Goal: Task Accomplishment & Management: Complete application form

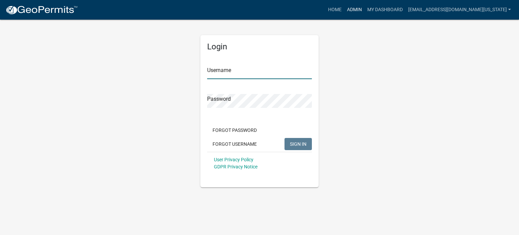
type input "[EMAIL_ADDRESS][DOMAIN_NAME][US_STATE]"
click at [364, 9] on link "Admin" at bounding box center [354, 9] width 20 height 13
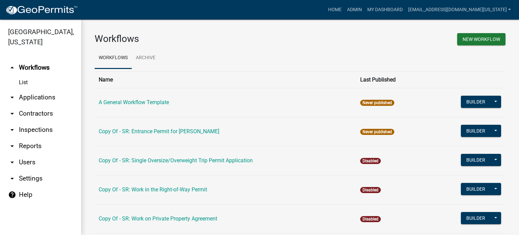
click at [24, 76] on link "List" at bounding box center [40, 83] width 81 height 14
click at [30, 89] on link "arrow_drop_down Applications" at bounding box center [40, 97] width 81 height 16
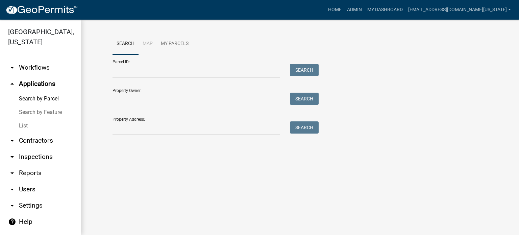
click at [28, 119] on link "List" at bounding box center [40, 126] width 81 height 14
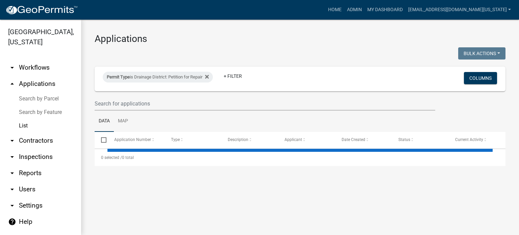
select select "3: 100"
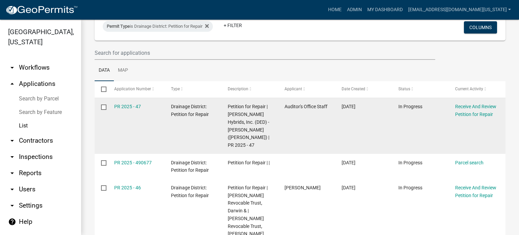
scroll to position [101, 0]
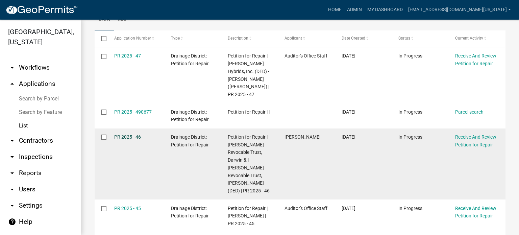
click at [129, 134] on link "PR 2025 - 46" at bounding box center [127, 136] width 27 height 5
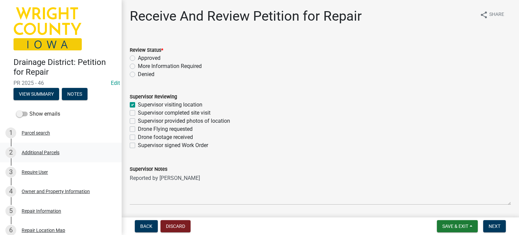
scroll to position [34, 0]
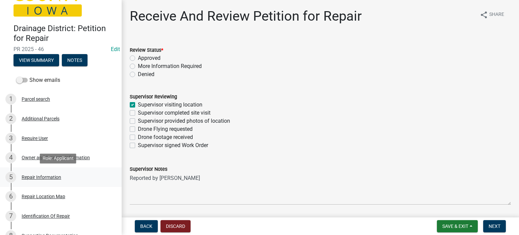
click at [40, 176] on div "Repair Information" at bounding box center [42, 177] width 40 height 5
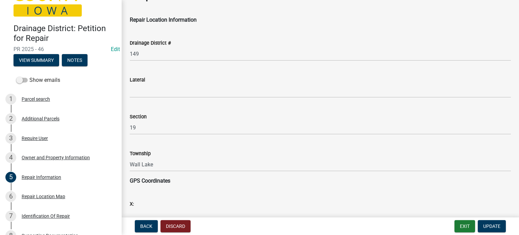
scroll to position [68, 0]
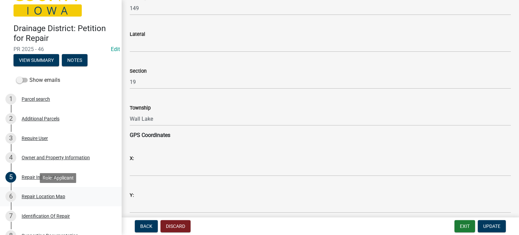
click at [39, 195] on div "Repair Location Map" at bounding box center [44, 196] width 44 height 5
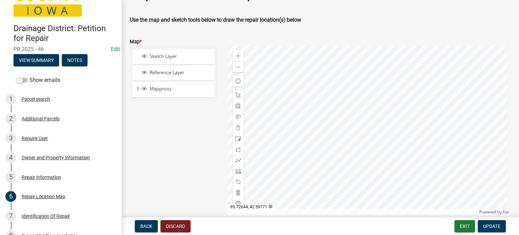
scroll to position [34, 0]
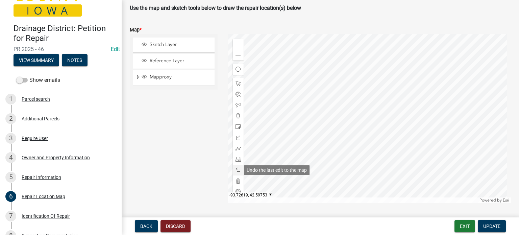
click at [238, 171] on span at bounding box center [237, 169] width 5 height 5
click at [236, 159] on span at bounding box center [237, 158] width 5 height 5
click at [339, 133] on div at bounding box center [369, 118] width 283 height 169
click at [320, 145] on div at bounding box center [369, 118] width 283 height 169
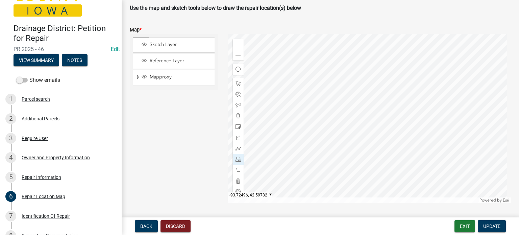
click at [320, 145] on div at bounding box center [369, 118] width 283 height 169
click at [235, 117] on span at bounding box center [237, 115] width 5 height 5
click at [321, 145] on div at bounding box center [369, 118] width 283 height 169
click at [238, 169] on span at bounding box center [237, 169] width 5 height 5
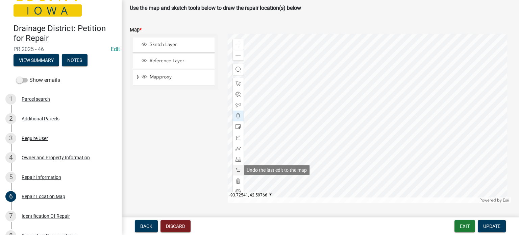
click at [238, 169] on span at bounding box center [237, 169] width 5 height 5
click at [320, 145] on div at bounding box center [369, 118] width 283 height 169
click at [492, 225] on span "Update" at bounding box center [491, 225] width 17 height 5
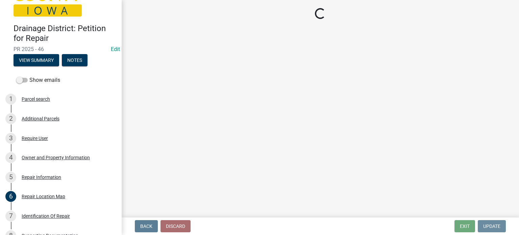
scroll to position [0, 0]
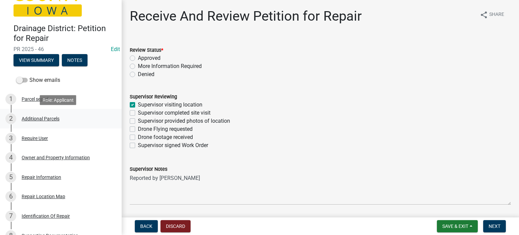
click at [39, 119] on div "Additional Parcels" at bounding box center [41, 118] width 38 height 5
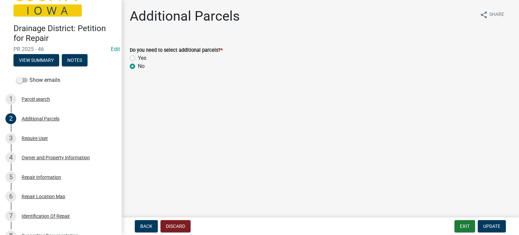
click at [138, 58] on label "Yes" at bounding box center [142, 58] width 8 height 8
click at [138, 58] on input "Yes" at bounding box center [140, 56] width 4 height 4
radio input "true"
click at [501, 223] on button "Update" at bounding box center [491, 226] width 28 height 12
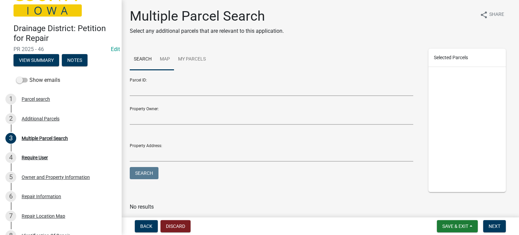
click at [161, 60] on link "Map" at bounding box center [165, 60] width 18 height 22
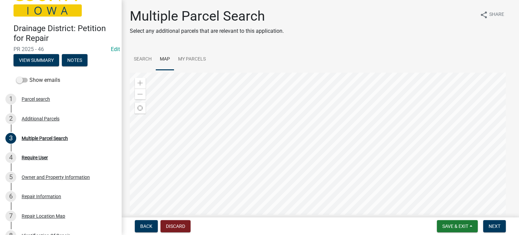
click at [254, 186] on div at bounding box center [320, 157] width 381 height 169
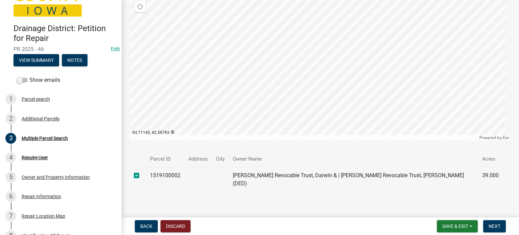
scroll to position [102, 0]
click at [499, 227] on span "Next" at bounding box center [494, 225] width 12 height 5
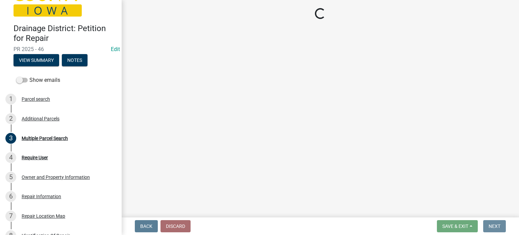
scroll to position [0, 0]
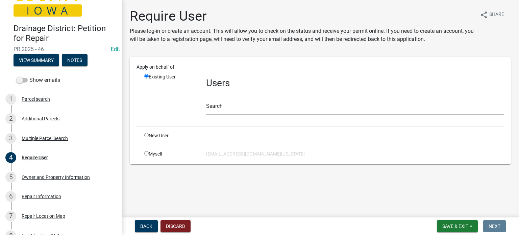
click at [145, 153] on input "radio" at bounding box center [146, 153] width 4 height 4
radio input "true"
radio input "false"
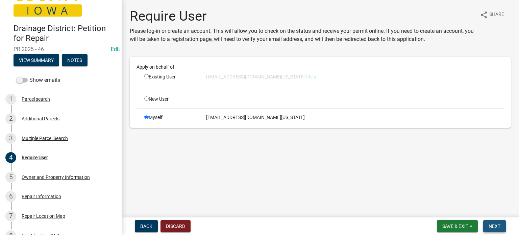
click at [491, 226] on span "Next" at bounding box center [494, 225] width 12 height 5
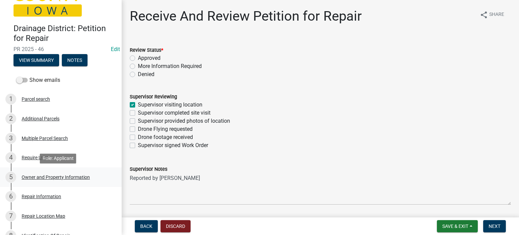
click at [38, 176] on div "Owner and Property Information" at bounding box center [56, 177] width 68 height 5
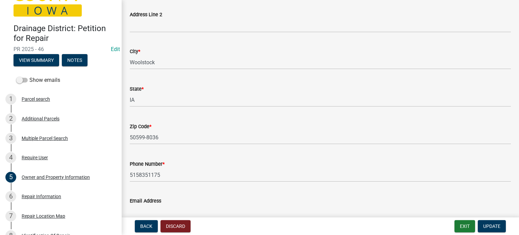
scroll to position [709, 0]
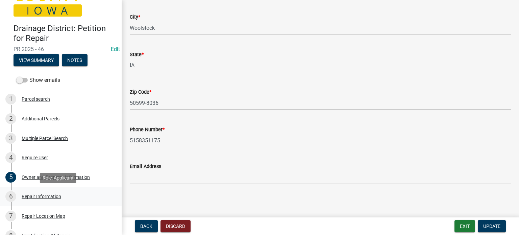
click at [43, 194] on div "Repair Information" at bounding box center [42, 196] width 40 height 5
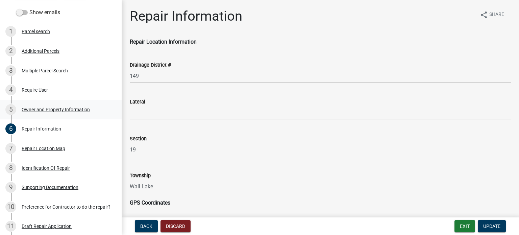
scroll to position [135, 0]
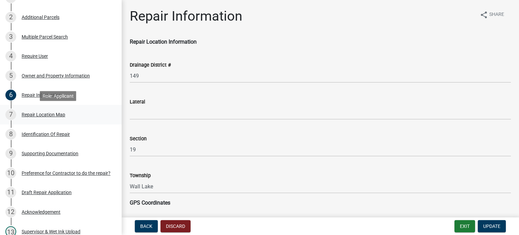
click at [42, 116] on div "Repair Location Map" at bounding box center [44, 114] width 44 height 5
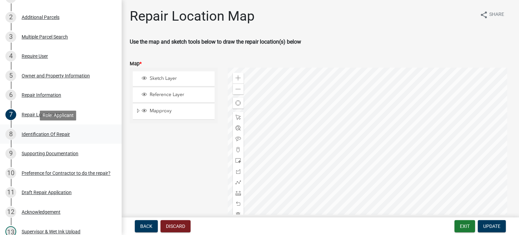
click at [41, 132] on div "Identification Of Repair" at bounding box center [46, 134] width 48 height 5
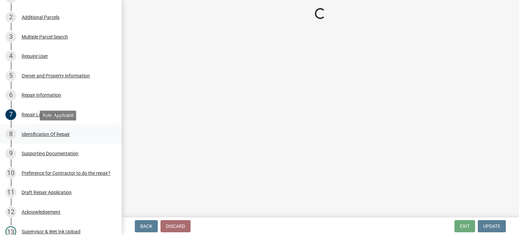
select select "00d2842e-65bd-4388-96cc-195500cff2cc"
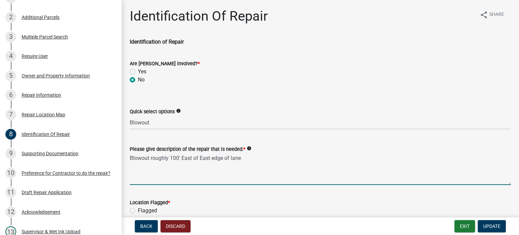
click at [190, 158] on textarea "Blowout roughly 100' East of East edge of lane" at bounding box center [320, 169] width 381 height 32
drag, startPoint x: 191, startPoint y: 156, endPoint x: 180, endPoint y: 156, distance: 11.5
click at [180, 156] on textarea "Blowout roughly 100' East of East edge of lane" at bounding box center [320, 169] width 381 height 32
click at [224, 158] on textarea "Blowout roughly 100 yards West of East edge of lane" at bounding box center [320, 169] width 381 height 32
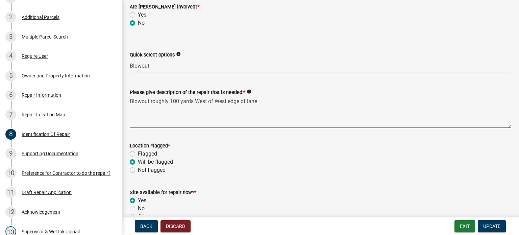
scroll to position [68, 0]
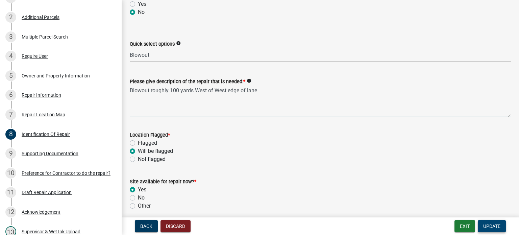
type textarea "Blowout roughly 100 yards West of West edge of lane"
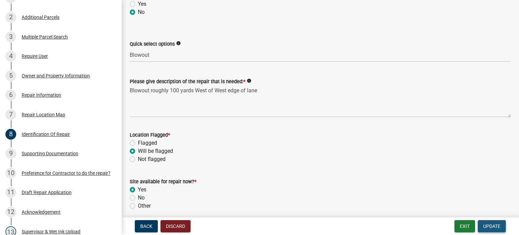
click at [498, 227] on span "Update" at bounding box center [491, 225] width 17 height 5
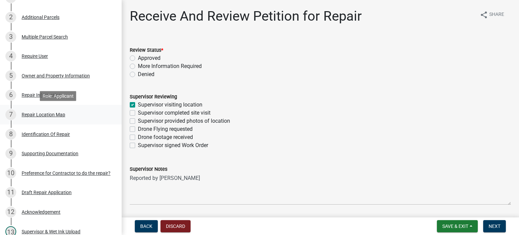
click at [37, 113] on div "Repair Location Map" at bounding box center [44, 114] width 44 height 5
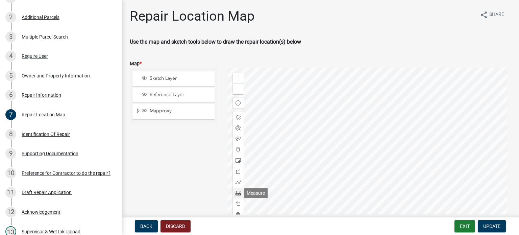
click at [237, 192] on span at bounding box center [237, 192] width 5 height 5
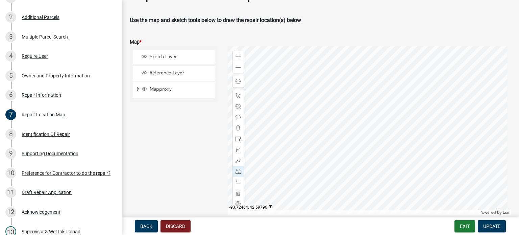
click at [386, 118] on div at bounding box center [369, 130] width 283 height 169
click at [239, 181] on span at bounding box center [237, 181] width 5 height 5
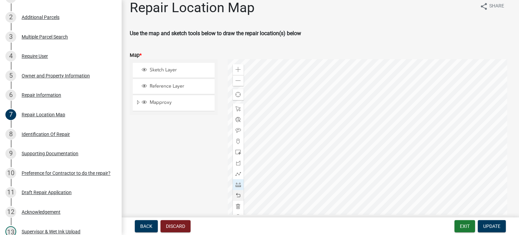
scroll to position [0, 0]
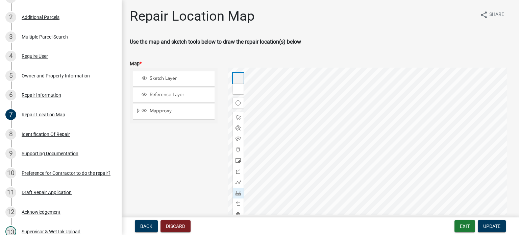
click at [237, 76] on span at bounding box center [237, 77] width 5 height 5
click at [407, 128] on div at bounding box center [369, 152] width 283 height 169
click at [304, 187] on div at bounding box center [369, 152] width 283 height 169
click at [287, 200] on div at bounding box center [369, 152] width 283 height 169
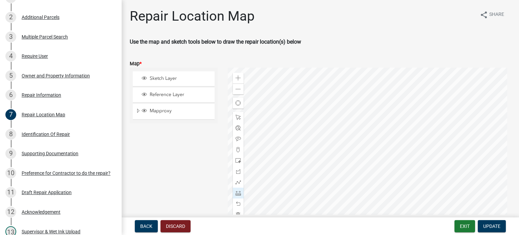
click at [287, 200] on div at bounding box center [369, 152] width 283 height 169
click at [238, 203] on span at bounding box center [237, 203] width 5 height 5
click at [235, 149] on span at bounding box center [237, 149] width 5 height 5
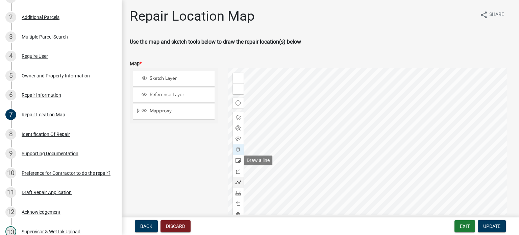
scroll to position [22, 0]
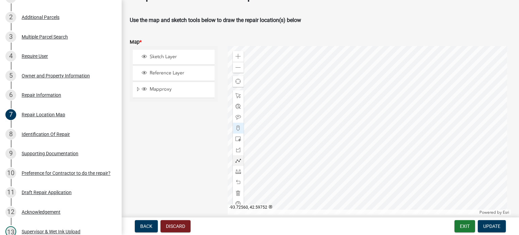
click at [285, 180] on div at bounding box center [369, 130] width 283 height 169
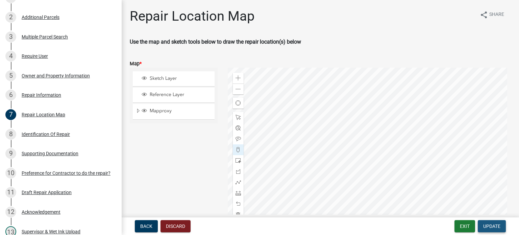
click at [488, 223] on span "Update" at bounding box center [491, 225] width 17 height 5
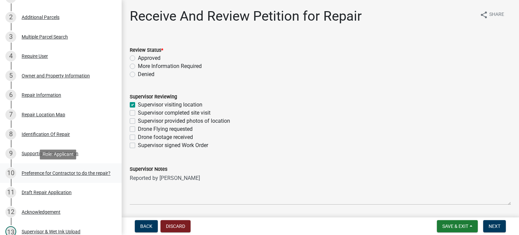
click at [49, 171] on div "Preference for Contractor to do the repair?" at bounding box center [66, 173] width 89 height 5
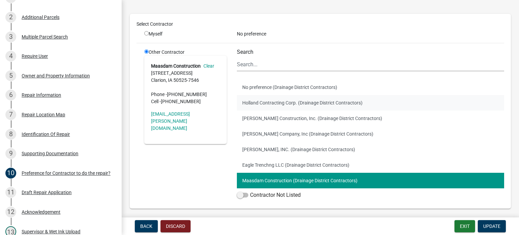
scroll to position [34, 0]
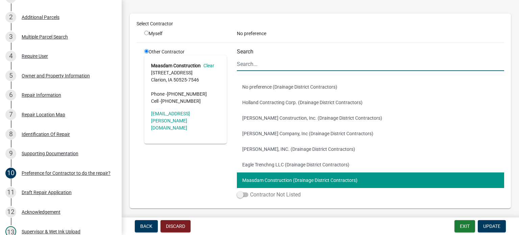
click at [265, 193] on label "Contractor Not Listed" at bounding box center [269, 194] width 64 height 8
click at [250, 190] on input "Contractor Not Listed" at bounding box center [250, 190] width 0 height 0
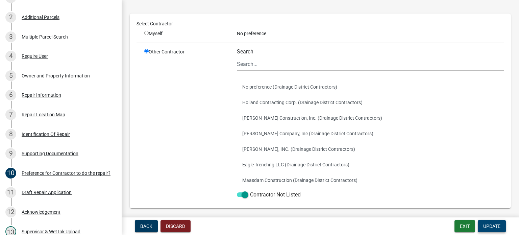
click at [498, 228] on span "Update" at bounding box center [491, 225] width 17 height 5
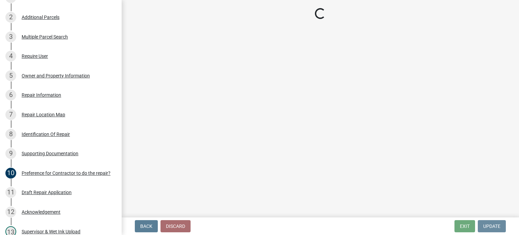
scroll to position [0, 0]
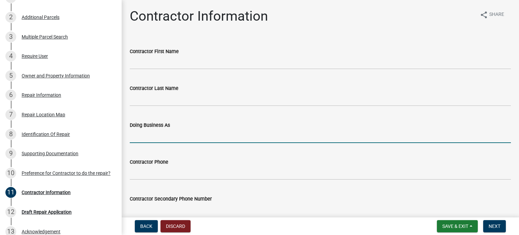
click at [200, 137] on input "Doing Business As" at bounding box center [320, 136] width 381 height 14
type input "K-Con"
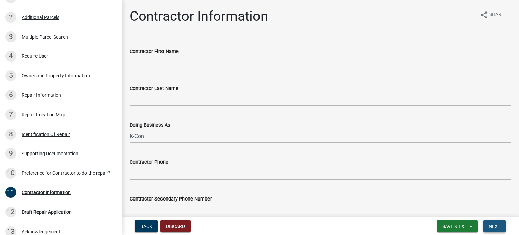
click at [494, 224] on span "Next" at bounding box center [494, 225] width 12 height 5
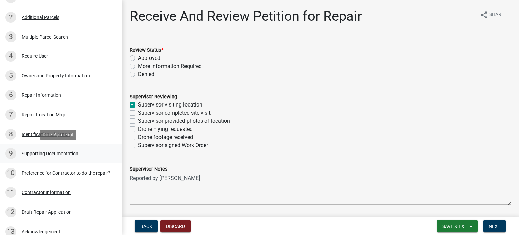
click at [42, 155] on div "Supporting Documentation" at bounding box center [50, 153] width 57 height 5
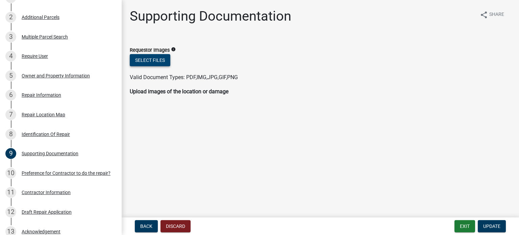
click at [151, 59] on button "Select files" at bounding box center [150, 60] width 41 height 12
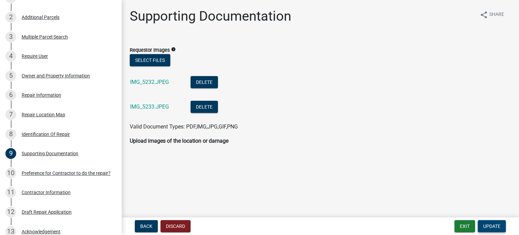
click at [491, 223] on span "Update" at bounding box center [491, 225] width 17 height 5
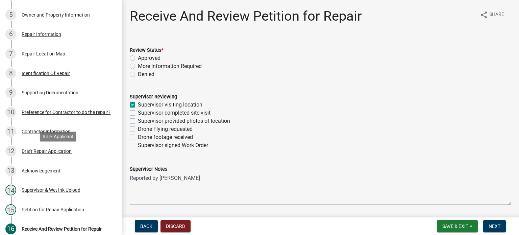
scroll to position [203, 0]
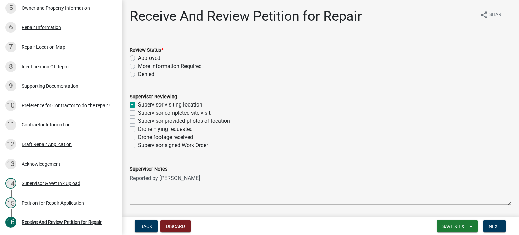
click at [138, 113] on label "Supervisor completed site visit" at bounding box center [174, 113] width 73 height 8
click at [138, 113] on input "Supervisor completed site visit" at bounding box center [140, 111] width 4 height 4
checkbox input "true"
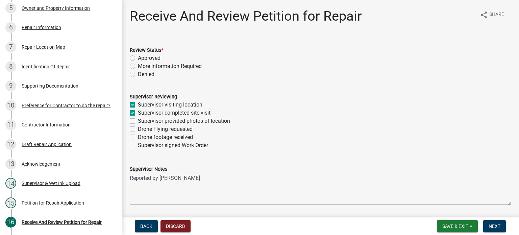
checkbox input "false"
click at [138, 119] on label "Supervisor provided photos of location" at bounding box center [184, 121] width 92 height 8
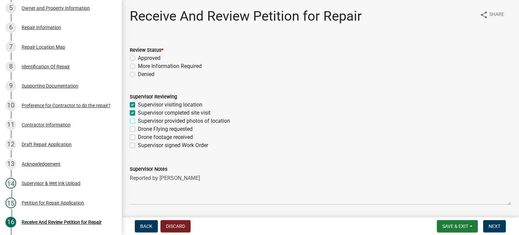
click at [138, 119] on input "Supervisor provided photos of location" at bounding box center [140, 119] width 4 height 4
checkbox input "true"
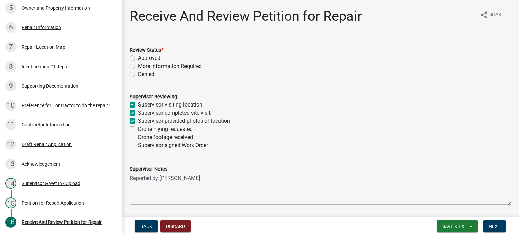
checkbox input "false"
click at [455, 224] on span "Save & Exit" at bounding box center [455, 225] width 26 height 5
click at [448, 193] on button "Save" at bounding box center [450, 192] width 54 height 16
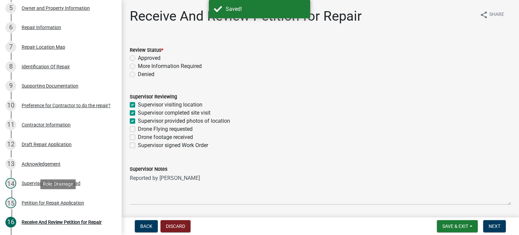
click at [33, 202] on div "Petition for Repair Application" at bounding box center [53, 202] width 62 height 5
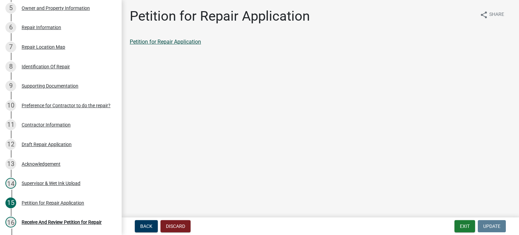
click at [149, 41] on link "Petition for Repair Application" at bounding box center [165, 41] width 71 height 6
click at [55, 220] on div "Receive And Review Petition for Repair" at bounding box center [62, 221] width 80 height 5
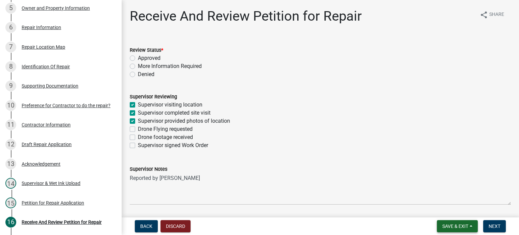
click at [467, 228] on span "Save & Exit" at bounding box center [455, 225] width 26 height 5
click at [462, 209] on button "Save & Exit" at bounding box center [450, 208] width 54 height 16
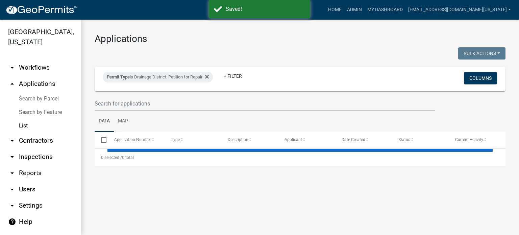
select select "3: 100"
